Goal: Task Accomplishment & Management: Manage account settings

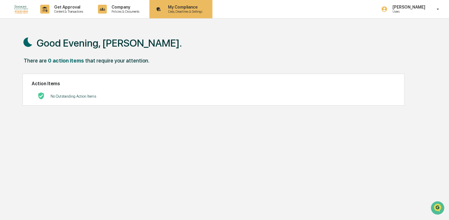
click at [182, 6] on p "My Compliance" at bounding box center [184, 7] width 42 height 5
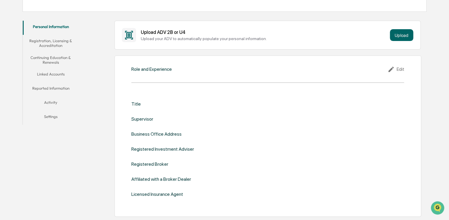
scroll to position [96, 0]
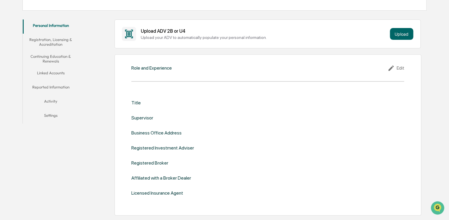
click at [39, 74] on button "Linked Accounts" at bounding box center [51, 74] width 56 height 14
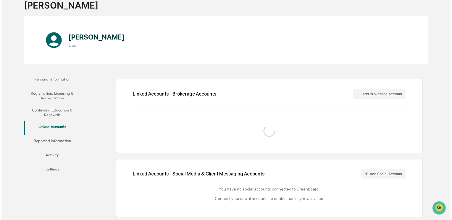
scroll to position [65, 0]
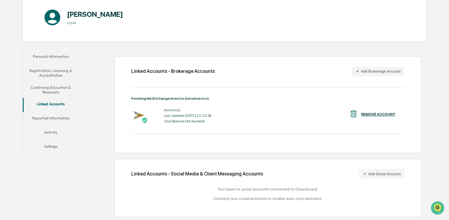
drag, startPoint x: 359, startPoint y: 72, endPoint x: 306, endPoint y: 78, distance: 53.0
click at [306, 78] on div "Linked Accounts - Brokerage Accounts Add Brokerage Account Pershing NetExchange…" at bounding box center [267, 104] width 306 height 97
click at [357, 71] on icon "button" at bounding box center [357, 71] width 4 height 4
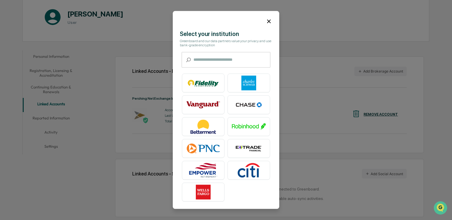
click at [267, 21] on icon at bounding box center [269, 22] width 4 height 4
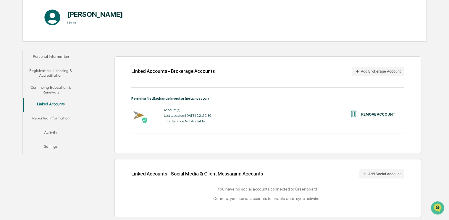
click at [173, 112] on div "Account(s): Last Updated: [DATE] 22:22:36 Total Balance: Not Available" at bounding box center [187, 116] width 47 height 18
click at [173, 97] on div "Pershing NetExchange Investor (netxinvestor)" at bounding box center [267, 99] width 272 height 4
click at [161, 72] on div "Linked Accounts - Brokerage Accounts" at bounding box center [172, 72] width 83 height 6
click at [358, 71] on icon "button" at bounding box center [357, 71] width 4 height 4
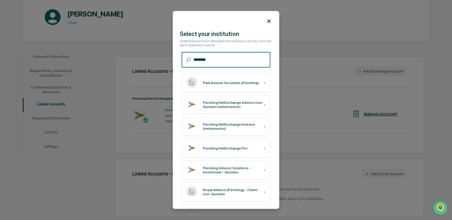
type input "********"
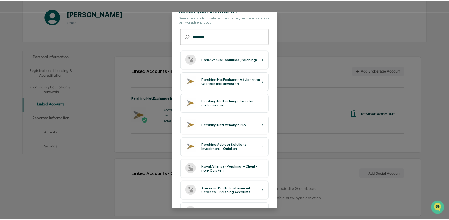
scroll to position [0, 0]
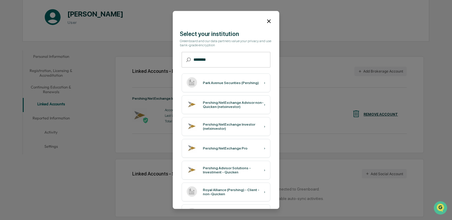
click at [267, 22] on icon at bounding box center [269, 22] width 4 height 4
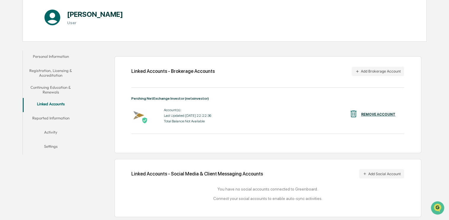
click at [169, 110] on div "Account(s):" at bounding box center [187, 110] width 47 height 4
click at [44, 55] on button "Personal Information" at bounding box center [51, 58] width 56 height 14
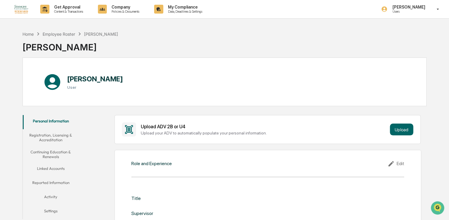
click at [52, 186] on button "Reported Information" at bounding box center [51, 184] width 56 height 14
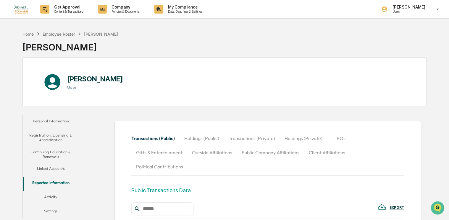
click at [48, 194] on button "Activity" at bounding box center [51, 198] width 56 height 14
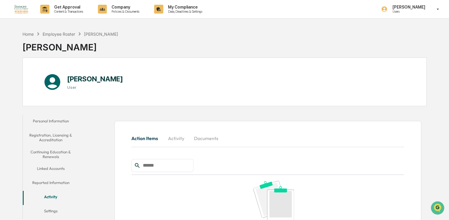
click at [46, 215] on button "Settings" at bounding box center [51, 212] width 56 height 14
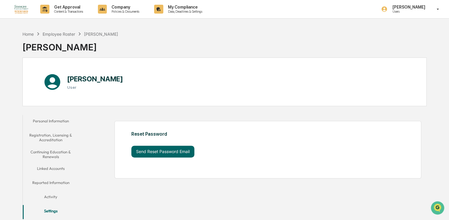
click at [58, 168] on button "Linked Accounts" at bounding box center [51, 170] width 56 height 14
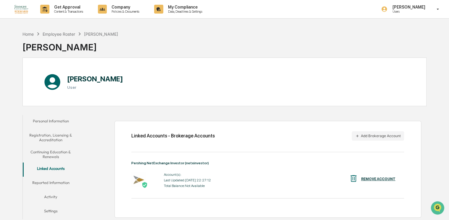
click at [355, 179] on img at bounding box center [353, 178] width 9 height 9
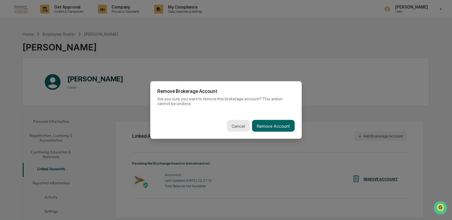
click at [234, 127] on button "Cancel" at bounding box center [238, 126] width 23 height 12
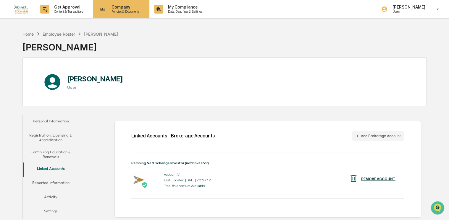
click at [118, 7] on p "Company" at bounding box center [124, 7] width 35 height 5
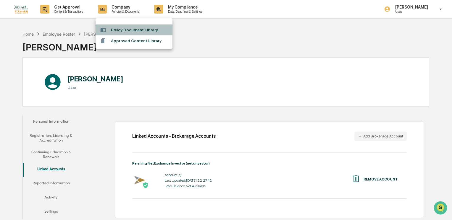
click at [127, 29] on li "Policy Document Library" at bounding box center [133, 30] width 77 height 11
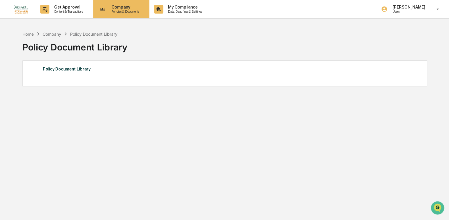
click at [120, 7] on p "Company" at bounding box center [124, 7] width 35 height 5
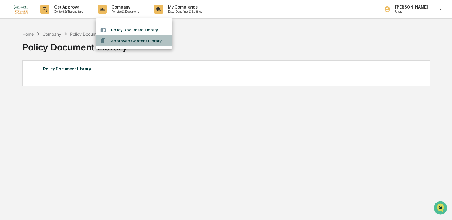
click at [126, 42] on li "Approved Content Library" at bounding box center [133, 40] width 77 height 11
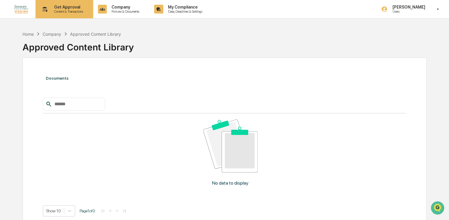
click at [66, 6] on p "Get Approval" at bounding box center [67, 7] width 37 height 5
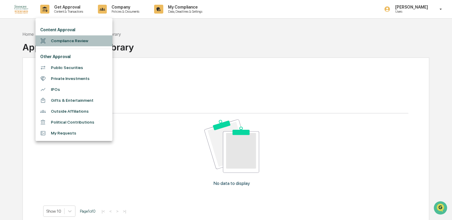
click at [80, 42] on li "Compliance Review" at bounding box center [73, 40] width 77 height 11
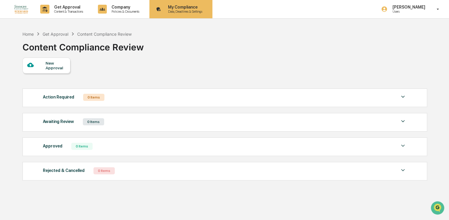
click at [195, 5] on p "My Compliance" at bounding box center [184, 7] width 42 height 5
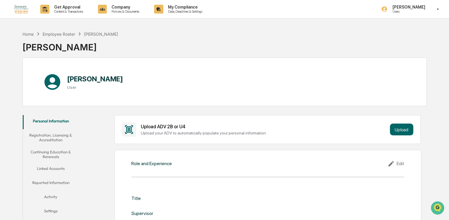
click at [52, 167] on button "Linked Accounts" at bounding box center [51, 170] width 56 height 14
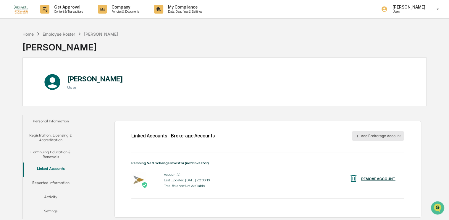
click at [358, 135] on icon "button" at bounding box center [357, 136] width 4 height 4
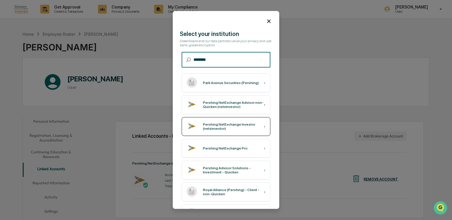
type input "********"
click at [238, 125] on div "Pershing NetExchange Investor (netxinvestor)" at bounding box center [233, 127] width 61 height 8
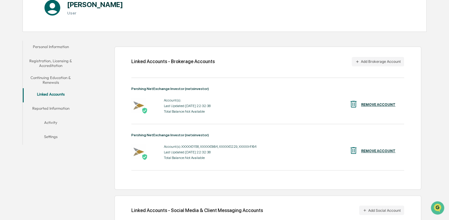
scroll to position [75, 0]
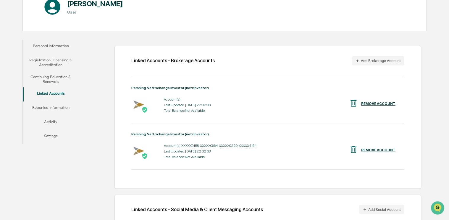
click at [374, 103] on div "REMOVE ACCOUNT" at bounding box center [378, 104] width 34 height 4
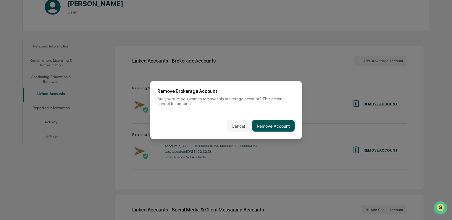
click at [273, 125] on button "Remove Account" at bounding box center [273, 126] width 43 height 12
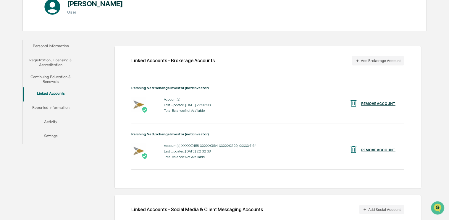
scroll to position [65, 0]
